Goal: Transaction & Acquisition: Purchase product/service

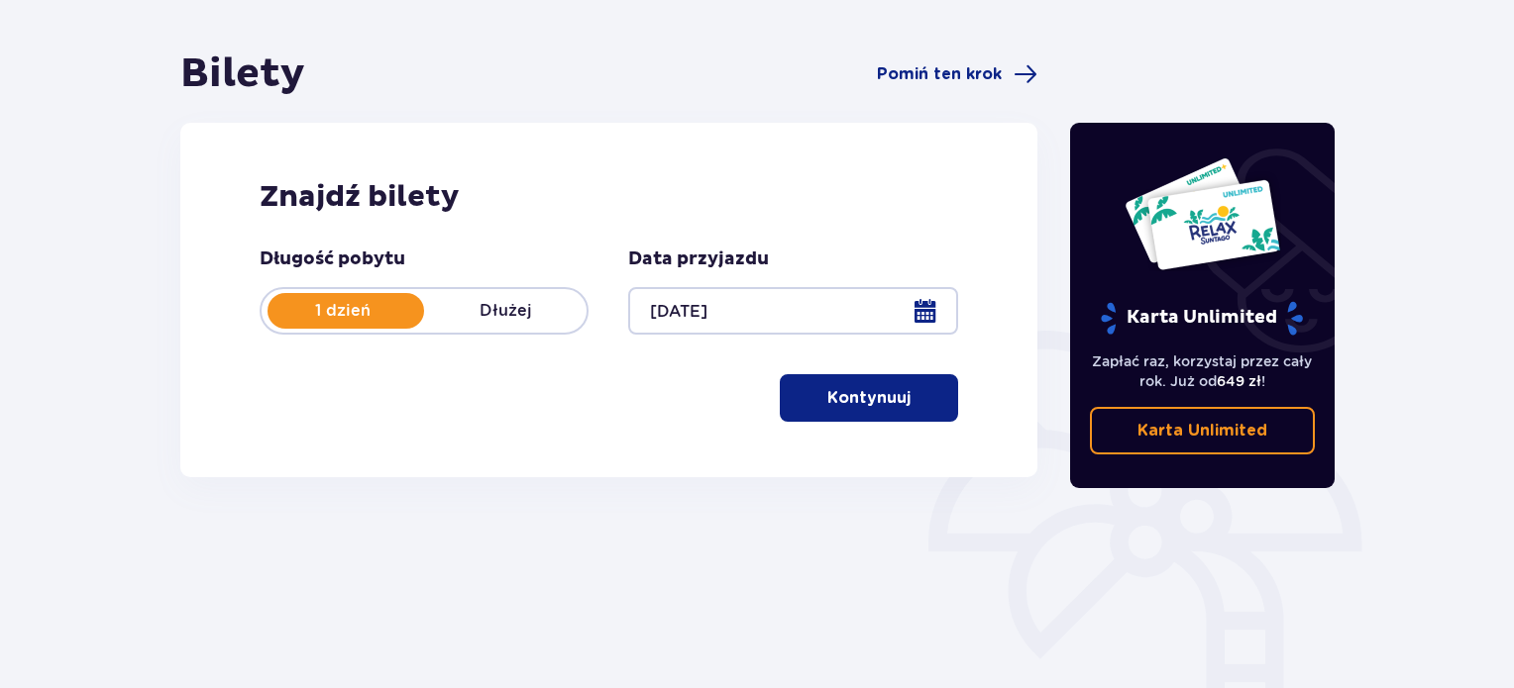
scroll to position [159, 0]
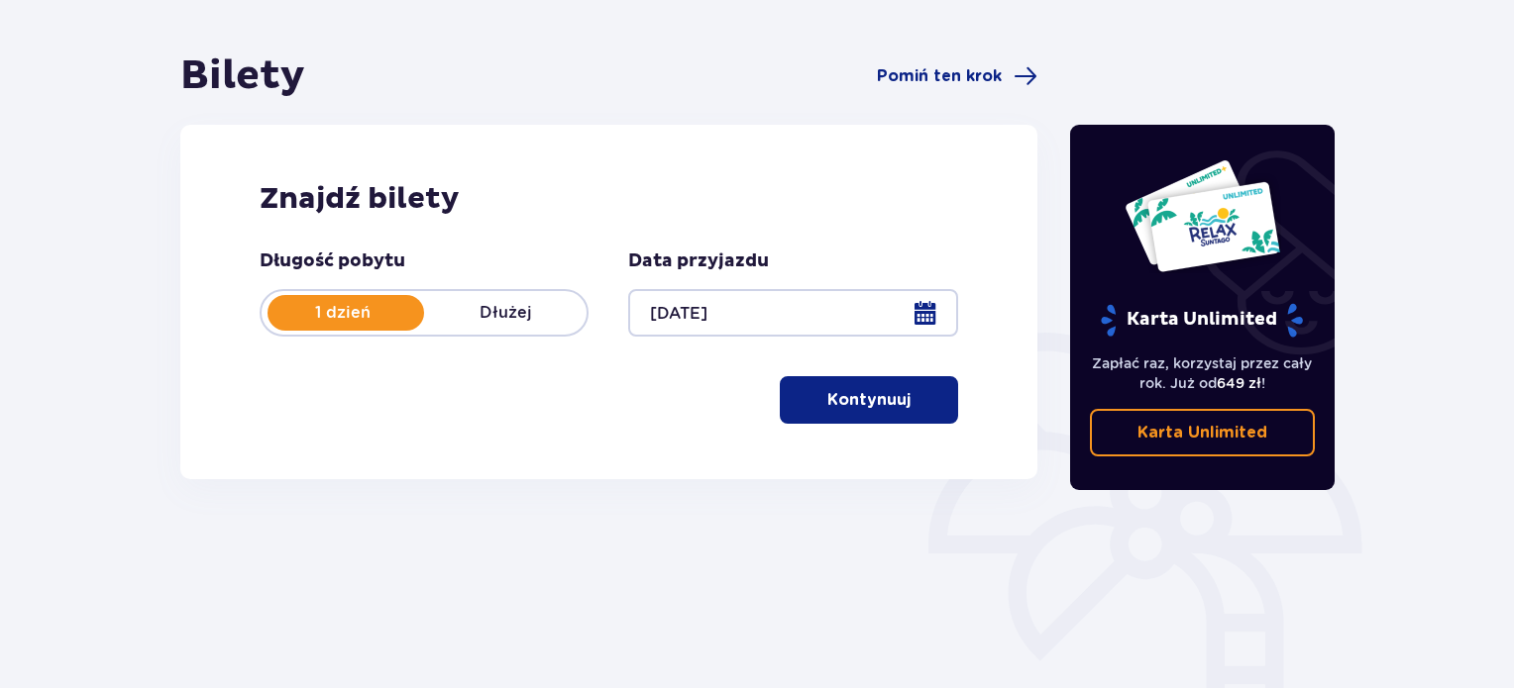
click at [852, 409] on p "Kontynuuj" at bounding box center [868, 400] width 83 height 22
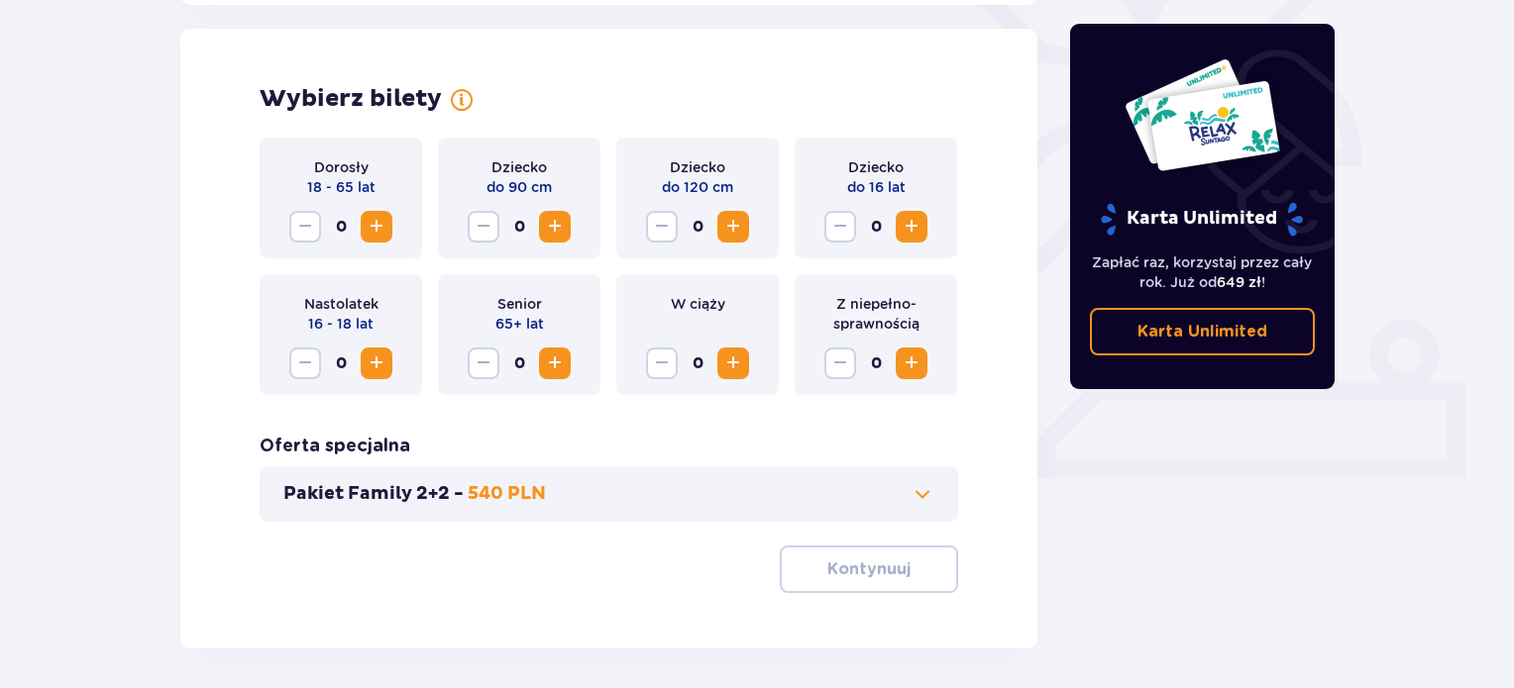
scroll to position [551, 0]
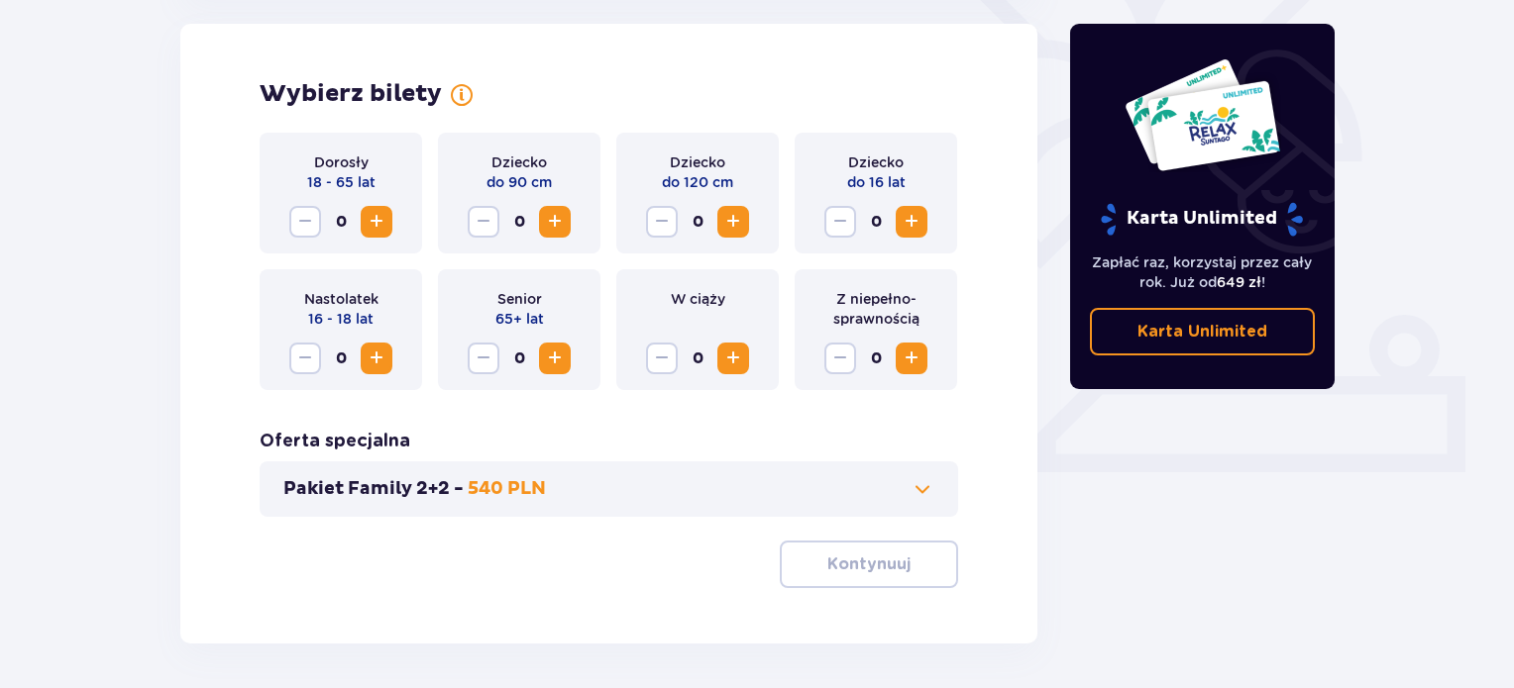
click at [380, 221] on span "Zwiększ" at bounding box center [377, 222] width 24 height 24
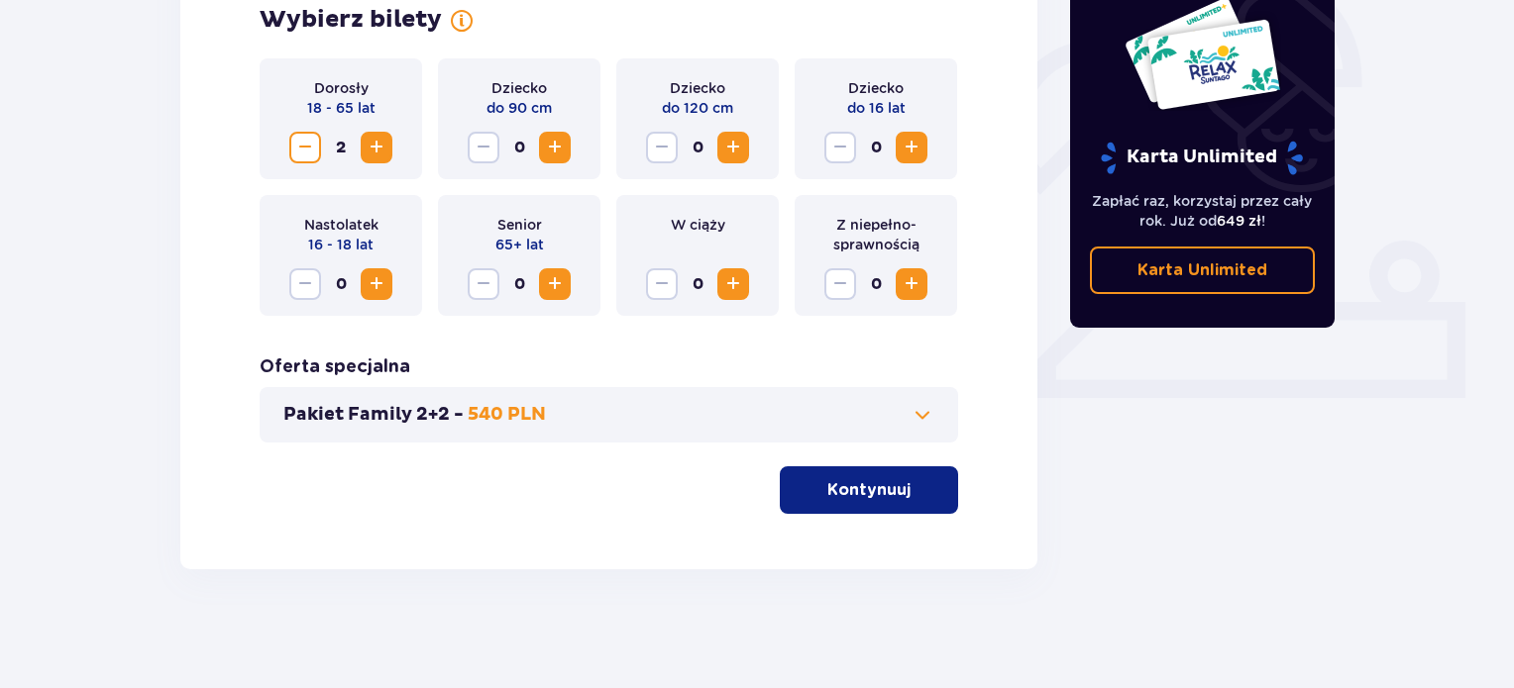
click at [861, 492] on p "Kontynuuj" at bounding box center [868, 490] width 83 height 22
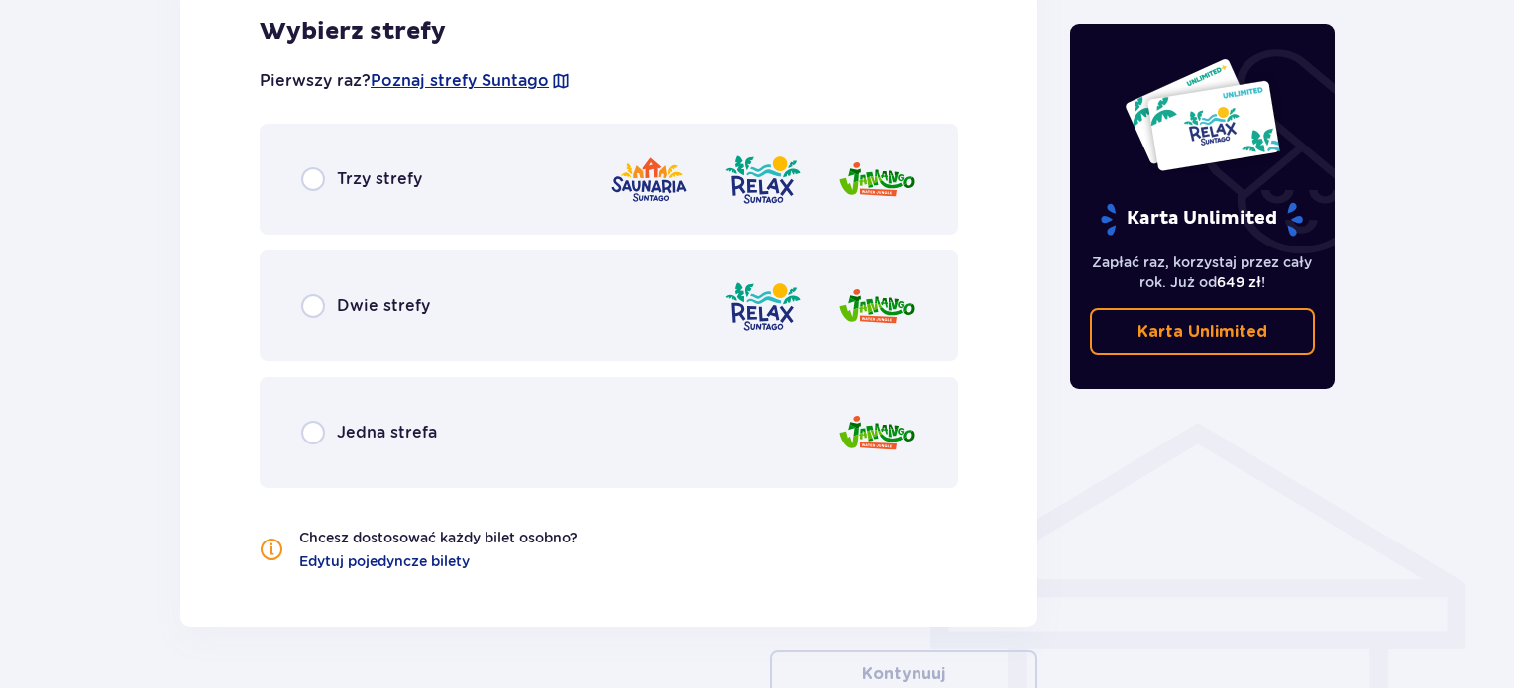
scroll to position [1191, 0]
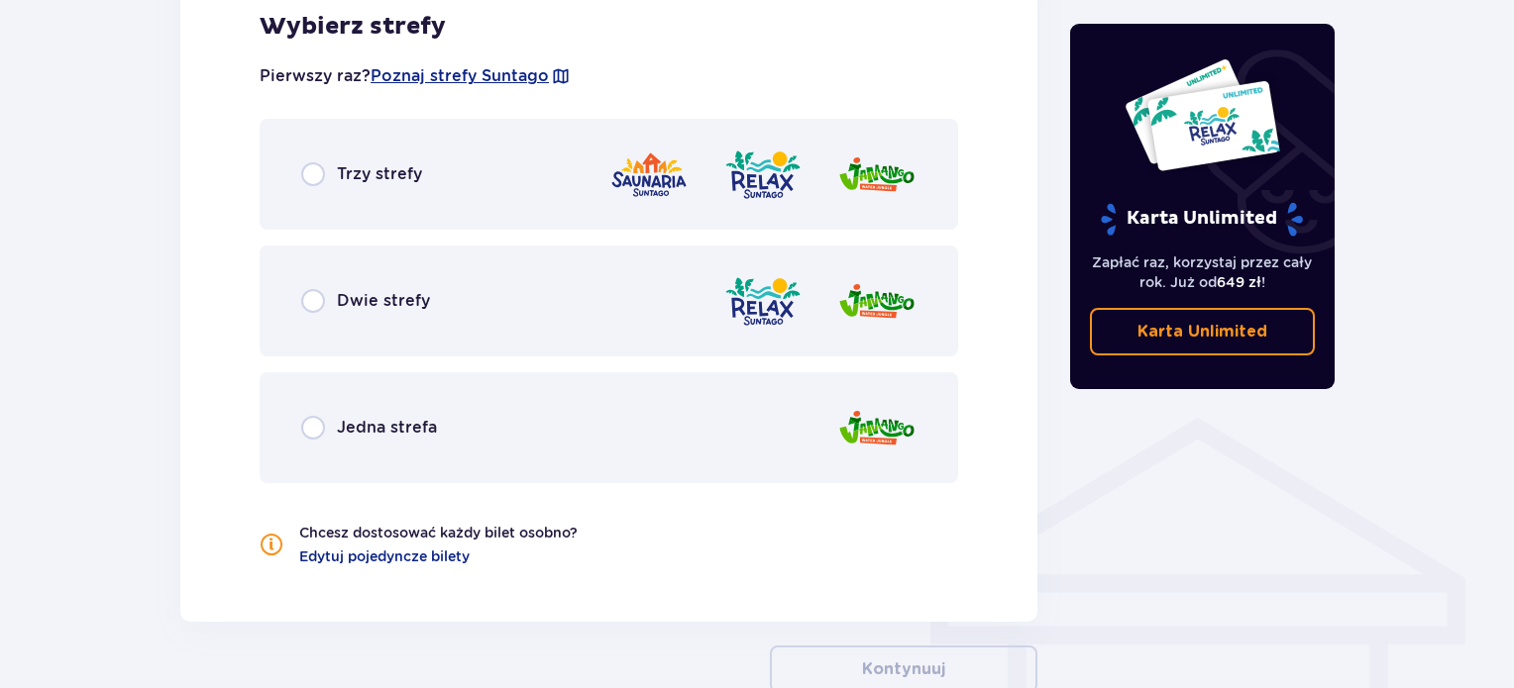
click at [311, 171] on input "radio" at bounding box center [313, 174] width 24 height 24
radio input "true"
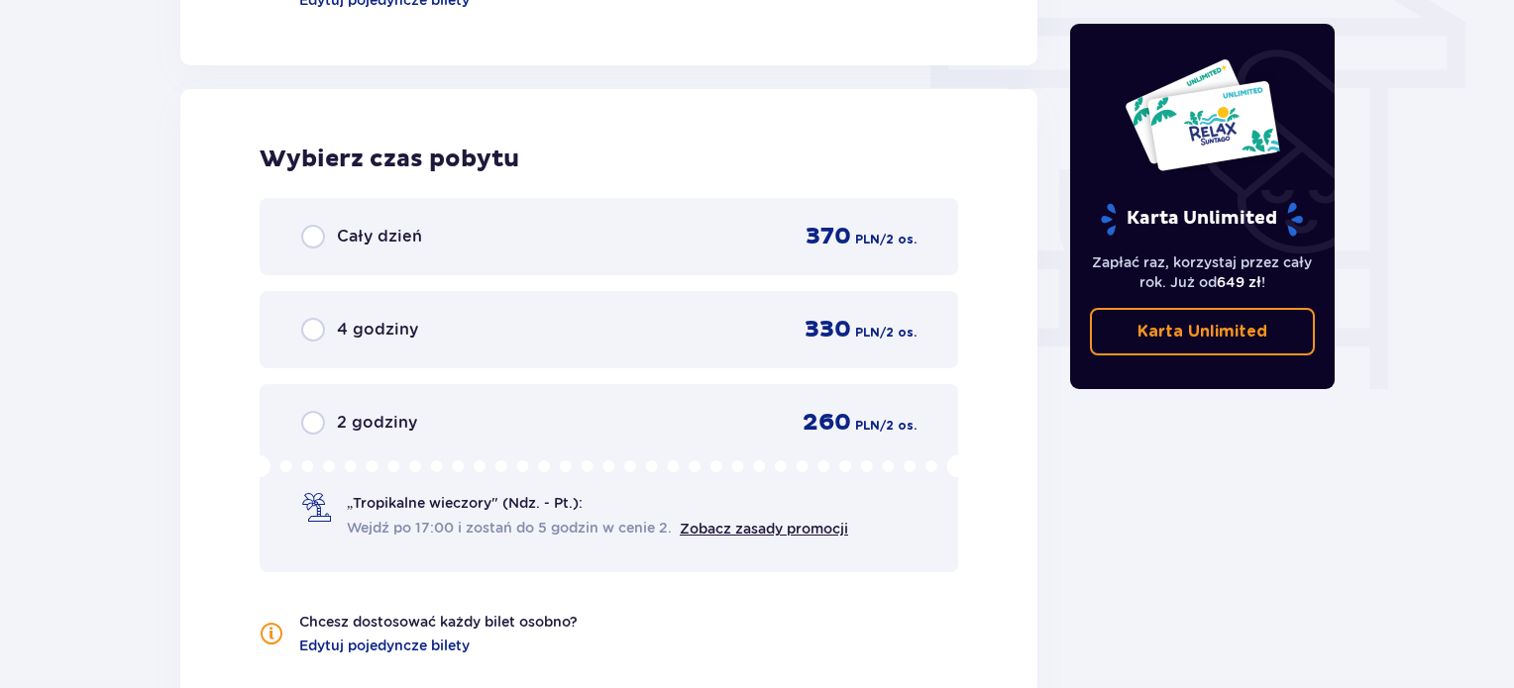
scroll to position [1747, 0]
click at [313, 235] on input "radio" at bounding box center [313, 237] width 24 height 24
radio input "true"
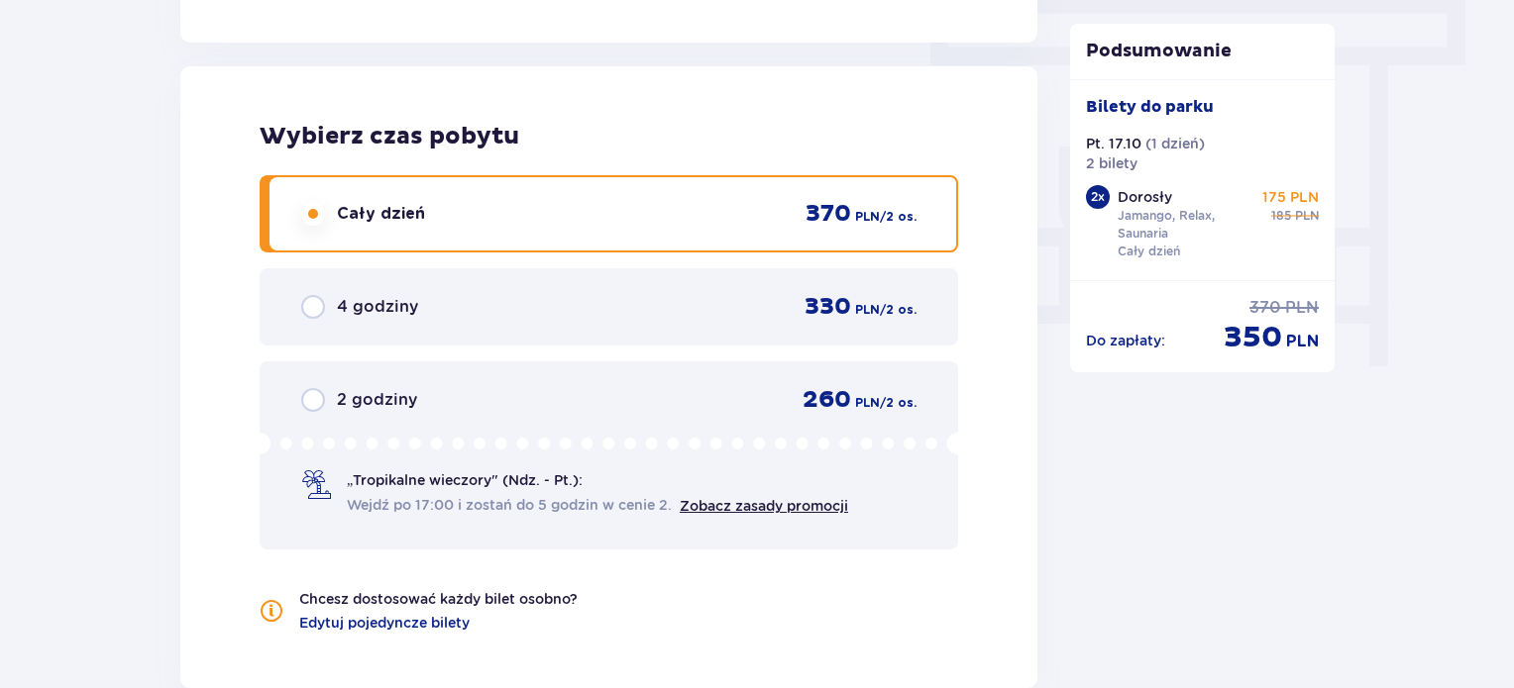
scroll to position [2068, 0]
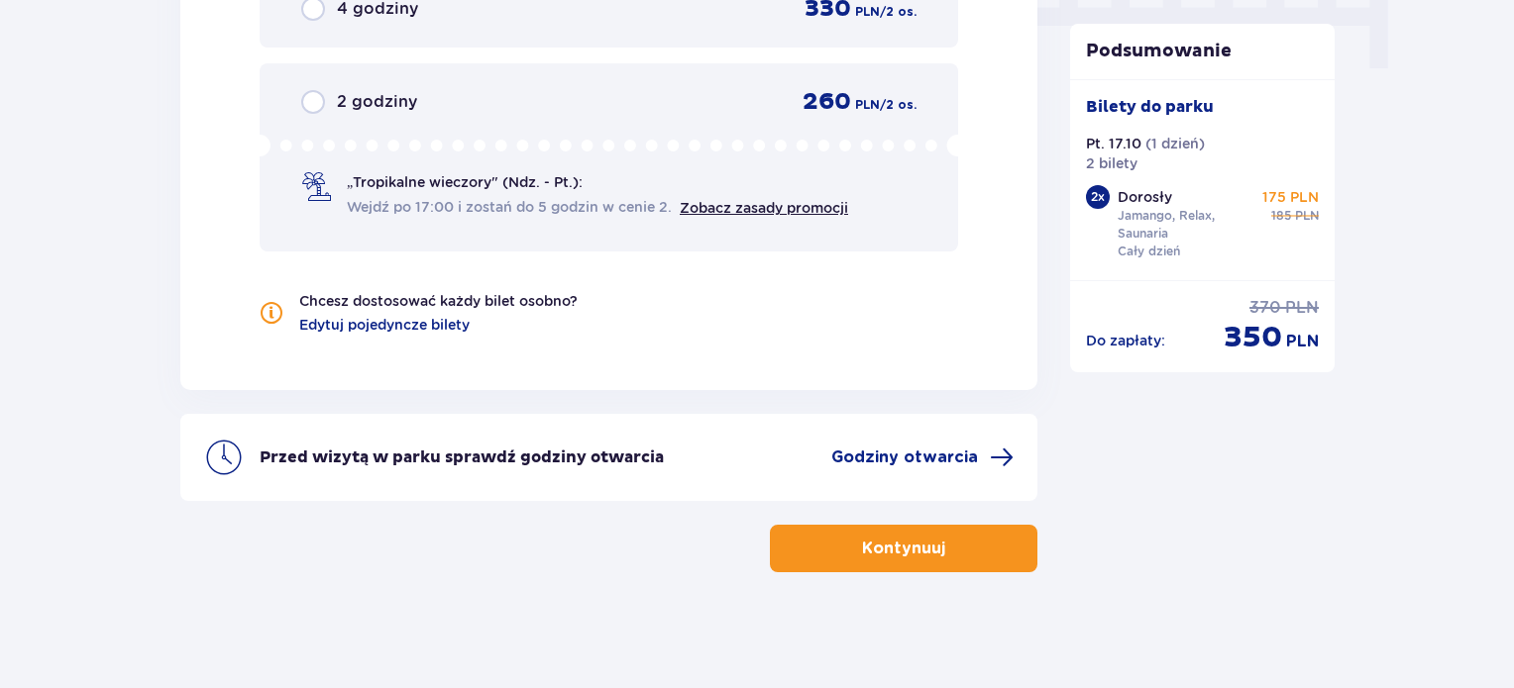
click at [862, 540] on p "Kontynuuj" at bounding box center [903, 549] width 83 height 22
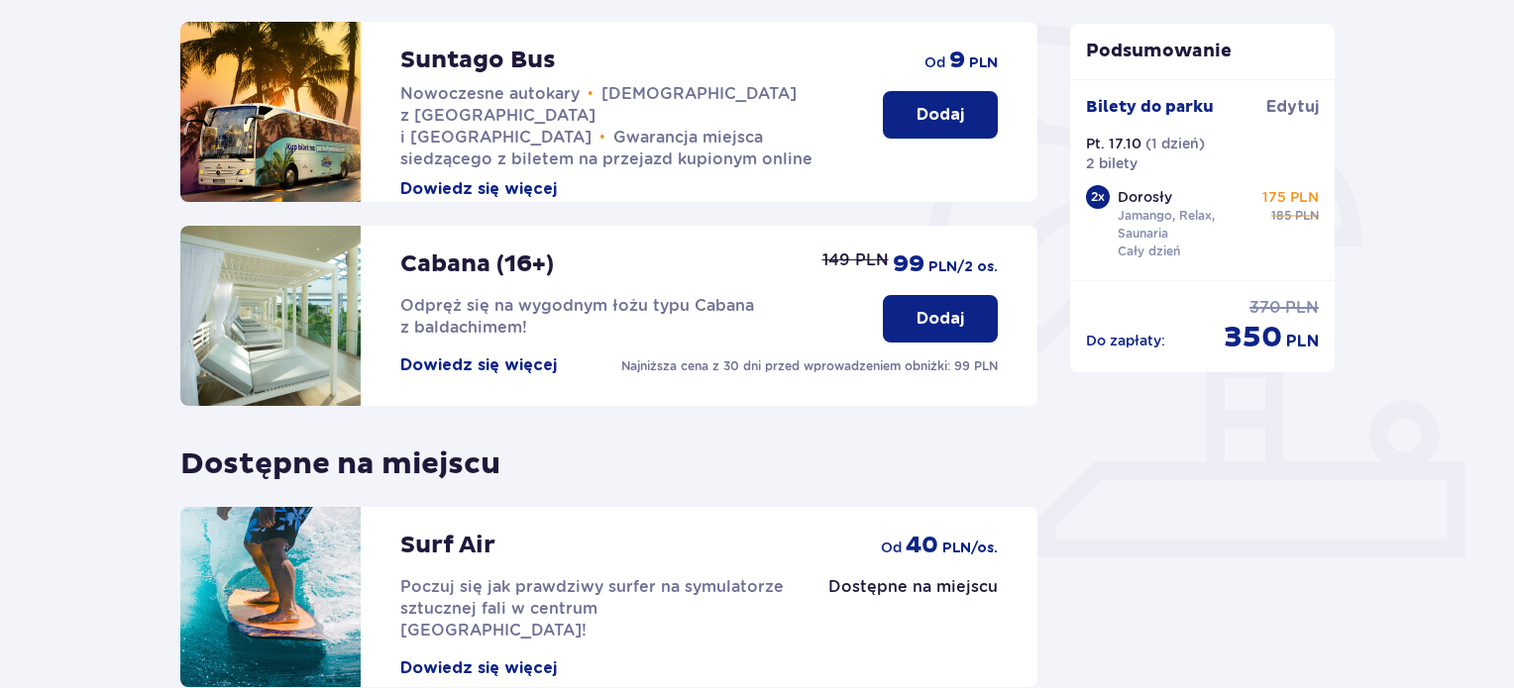
scroll to position [654, 0]
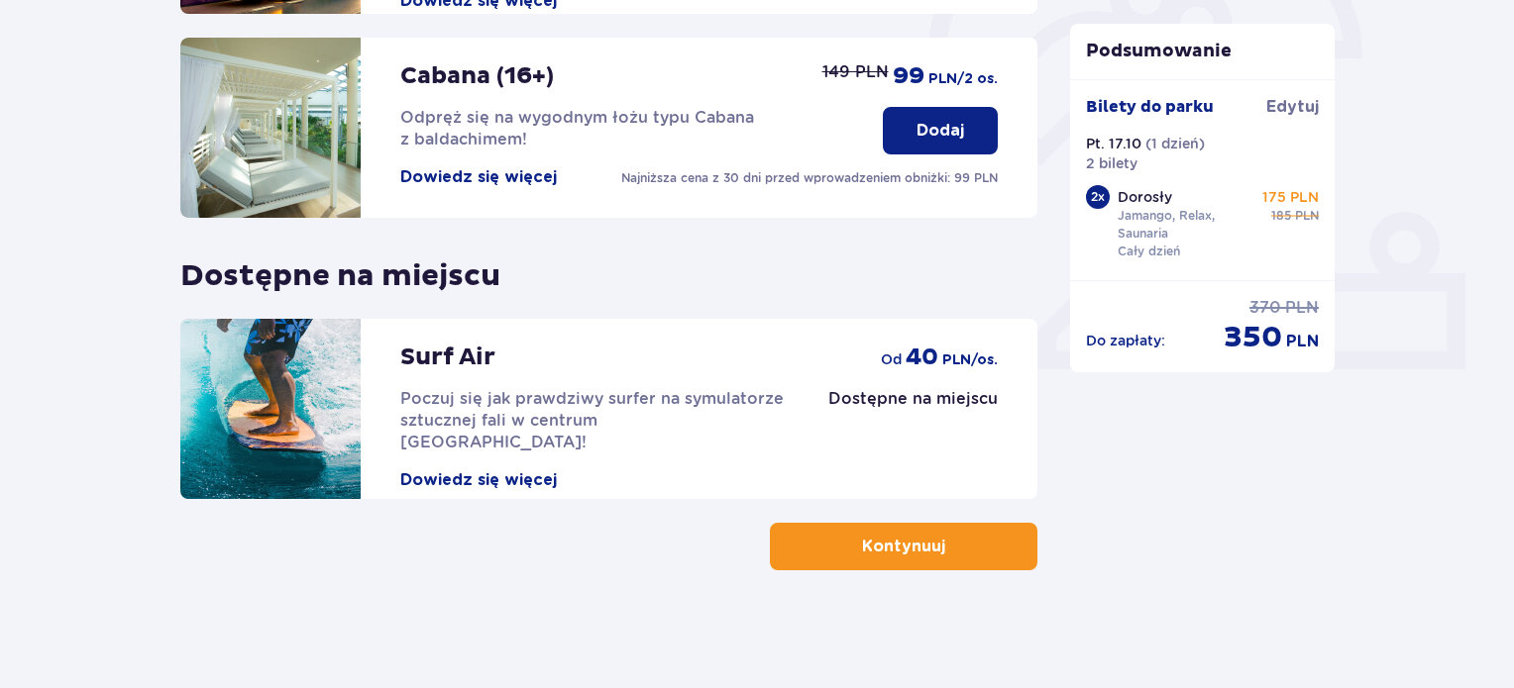
click at [969, 537] on button "Kontynuuj" at bounding box center [903, 547] width 267 height 48
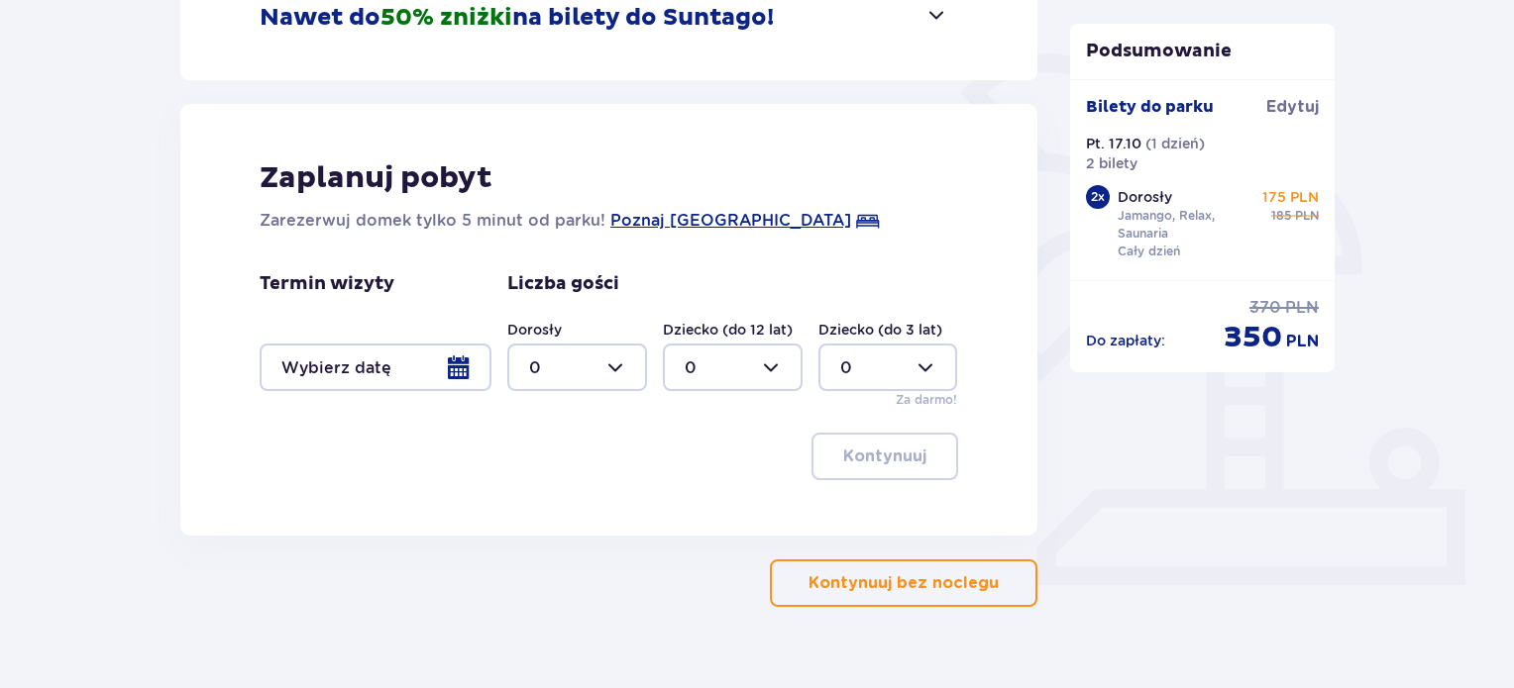
scroll to position [475, 0]
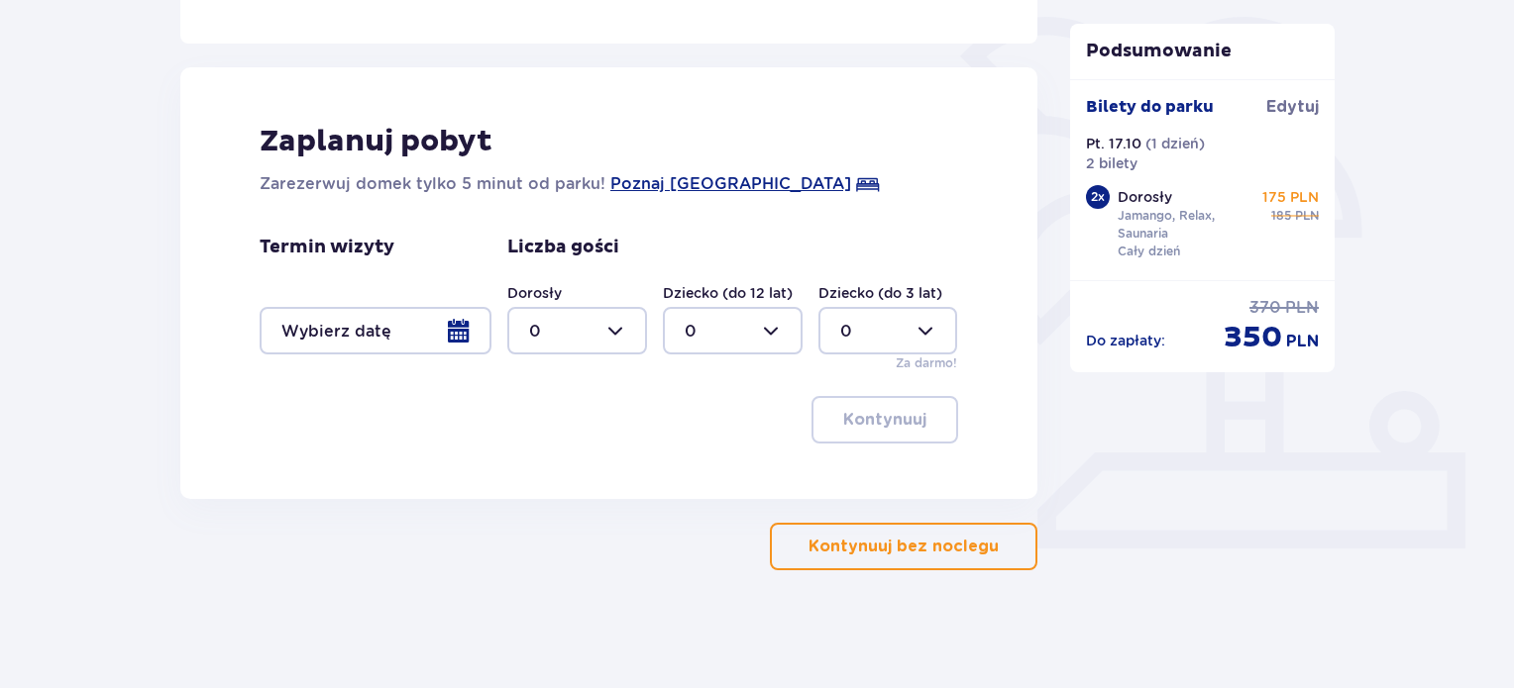
click at [969, 537] on p "Kontynuuj bez noclegu" at bounding box center [903, 547] width 190 height 22
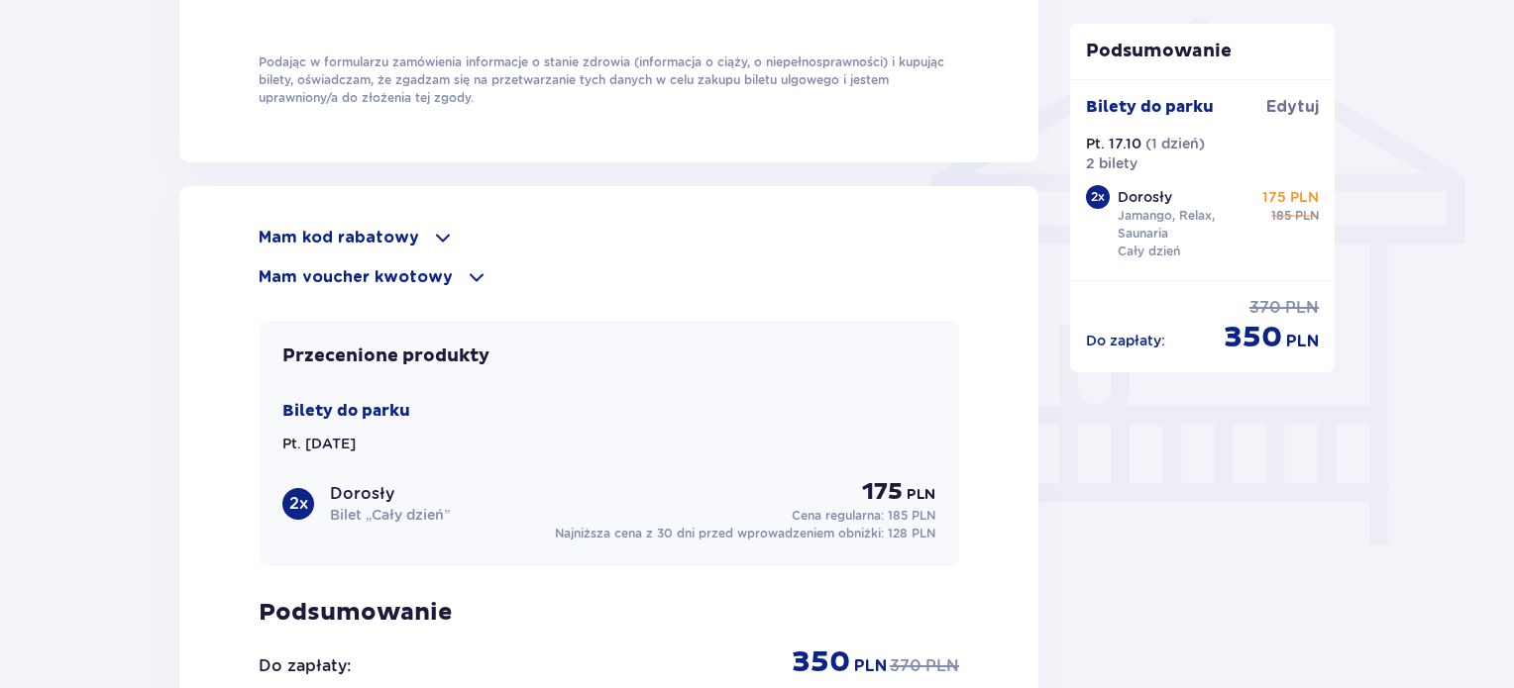
scroll to position [1599, 0]
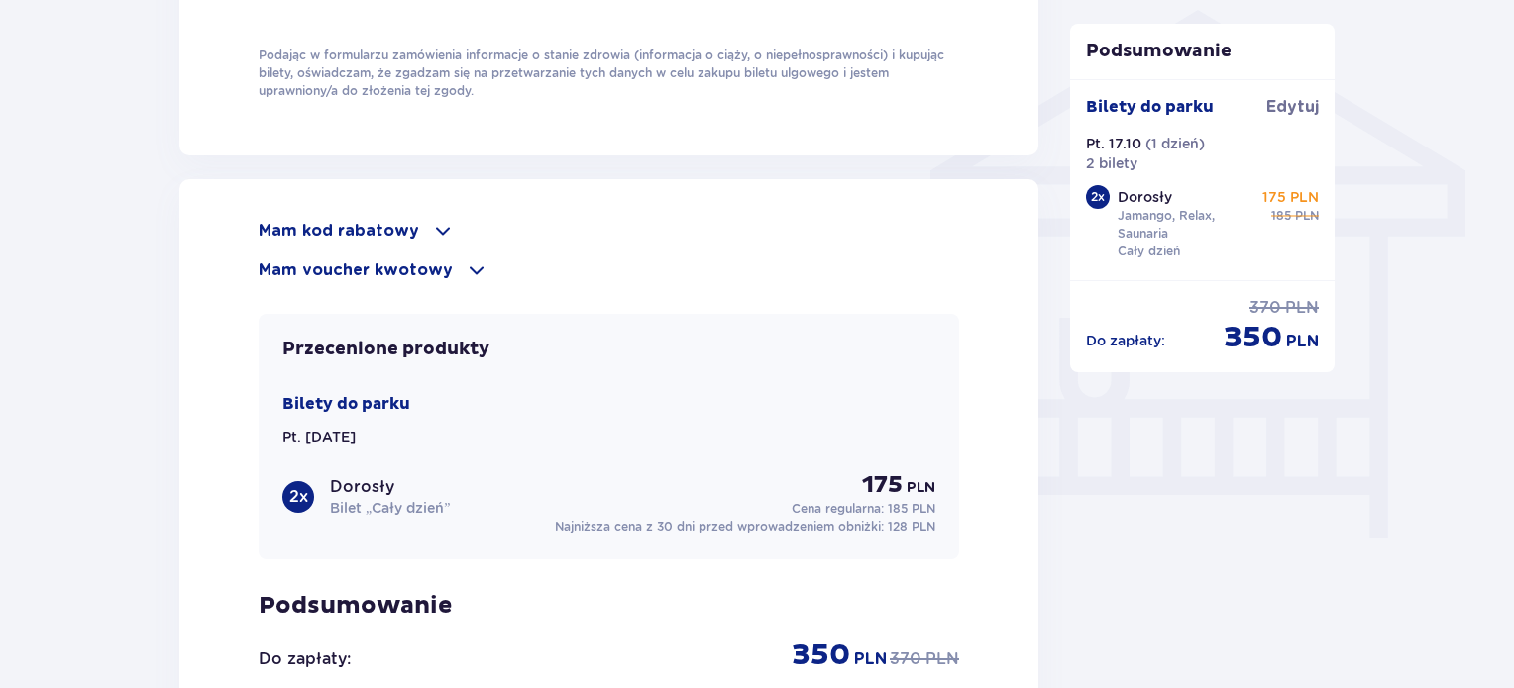
click at [422, 223] on div "Mam kod rabatowy" at bounding box center [609, 231] width 700 height 24
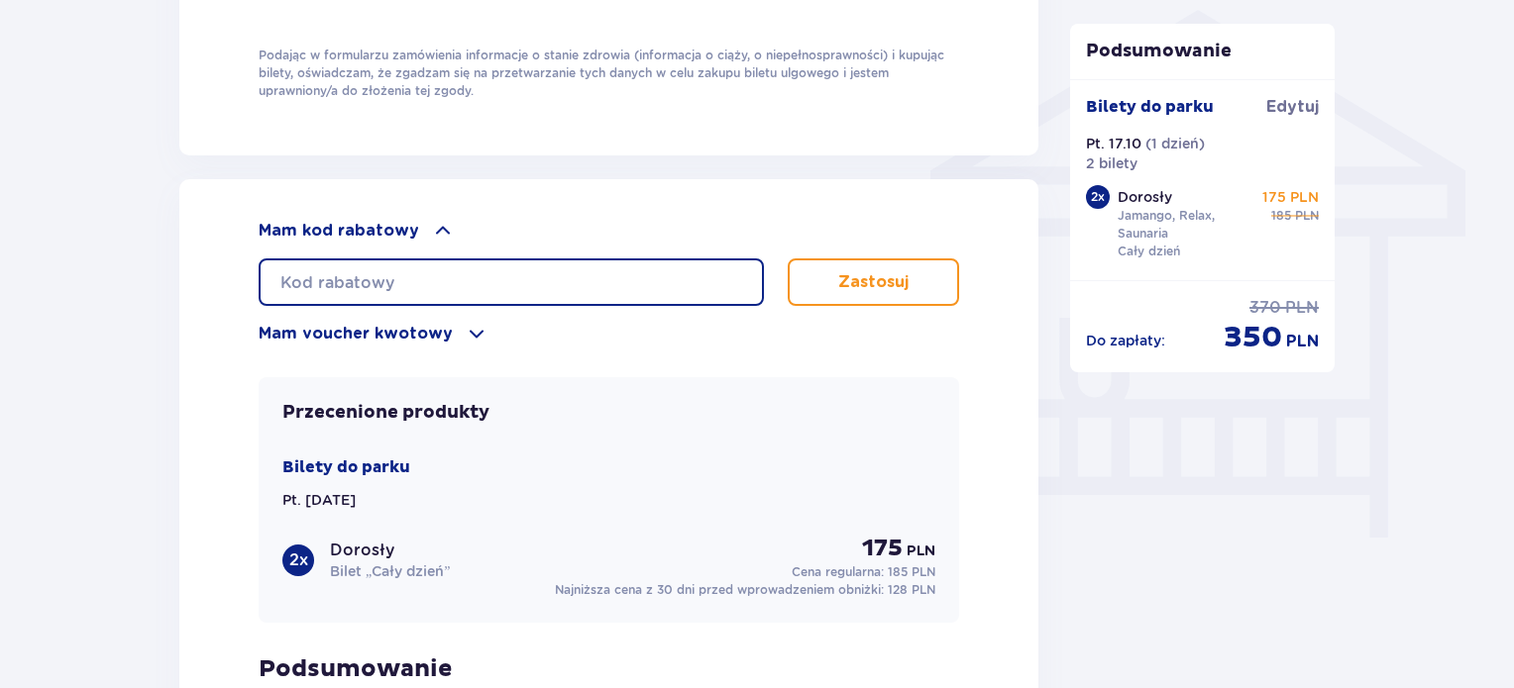
click at [427, 265] on input "text" at bounding box center [511, 283] width 505 height 48
type input "student30"
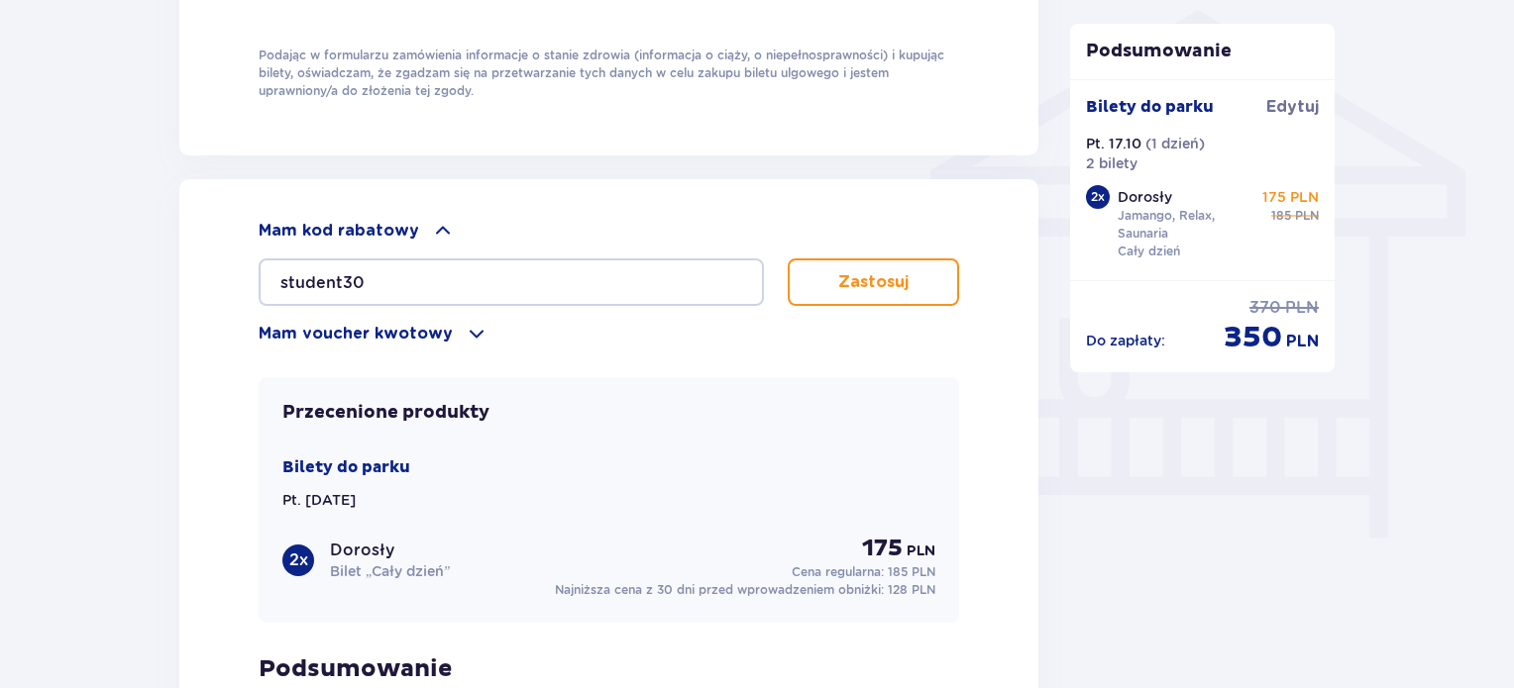
click at [866, 288] on button "Zastosuj" at bounding box center [873, 283] width 171 height 48
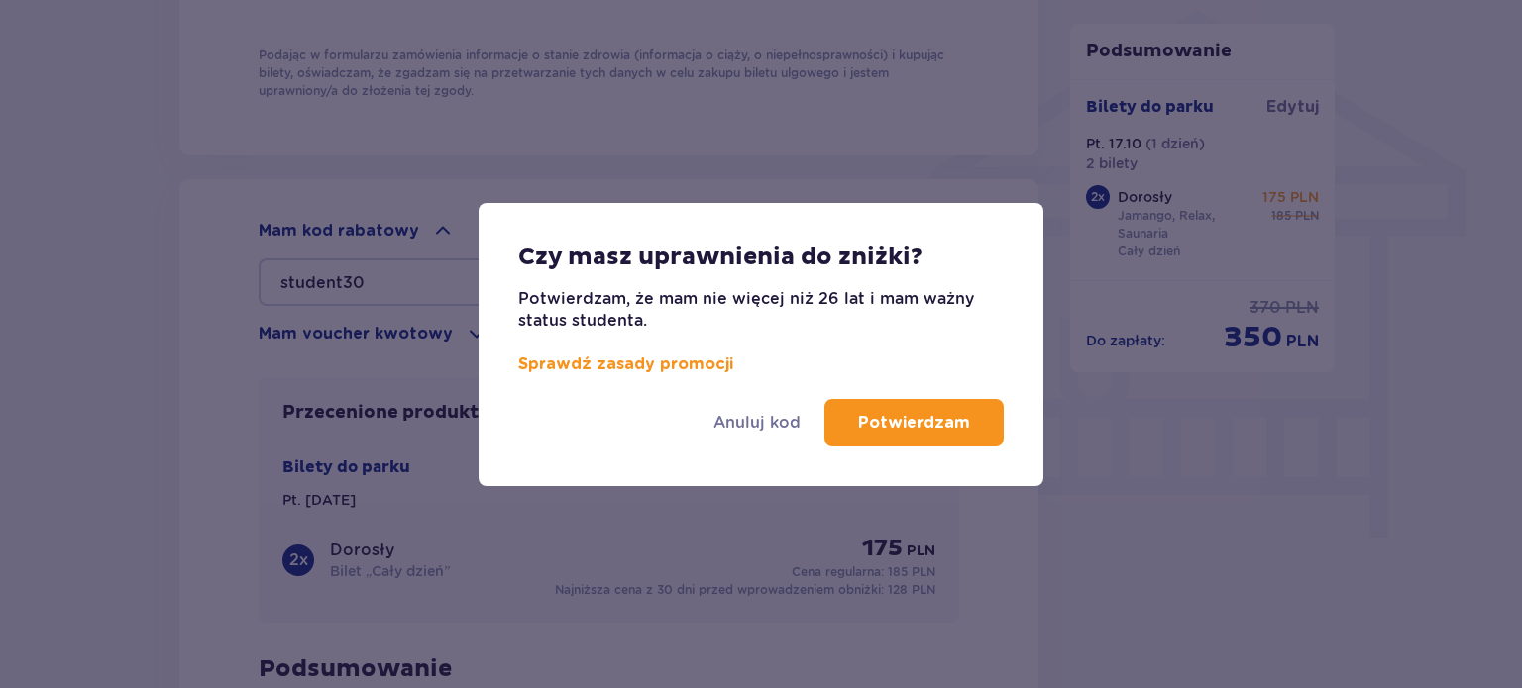
click at [888, 423] on p "Potwierdzam" at bounding box center [914, 423] width 112 height 22
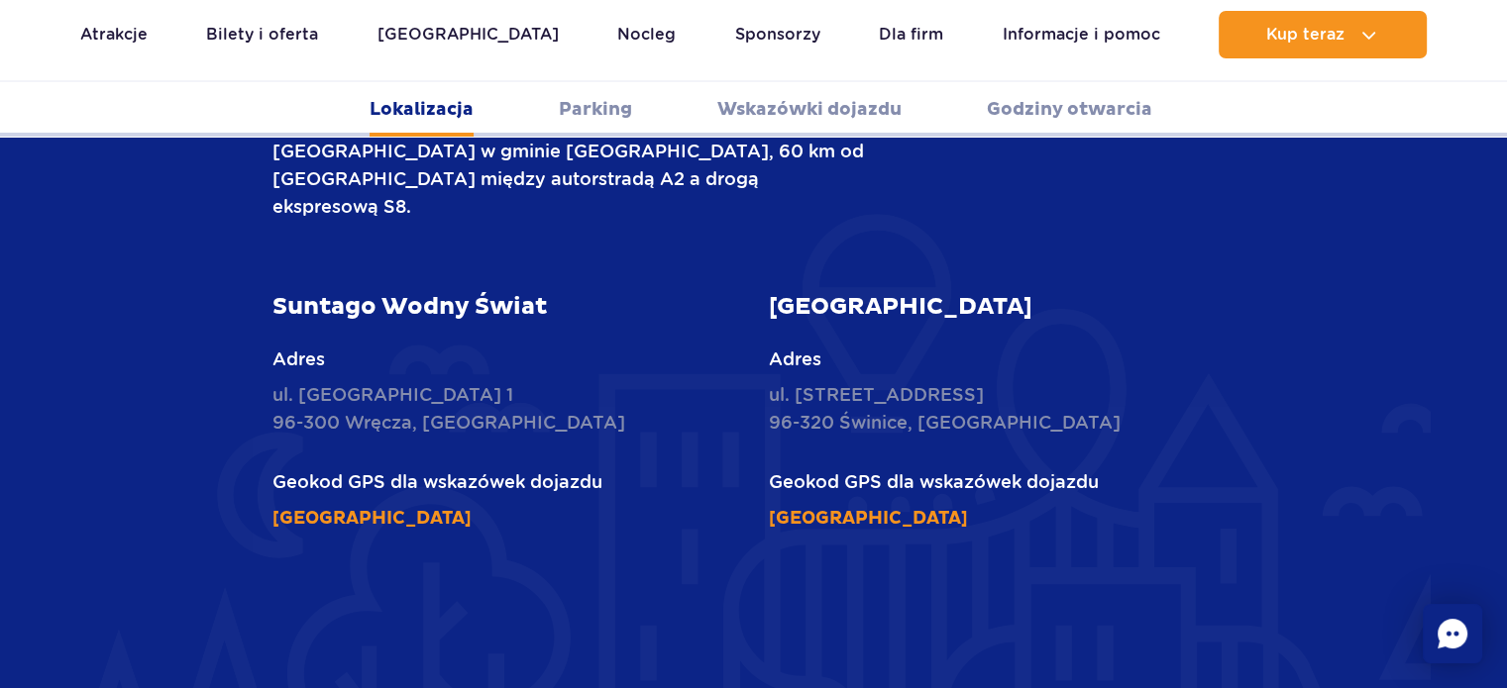
scroll to position [852, 0]
